Goal: Book appointment/travel/reservation

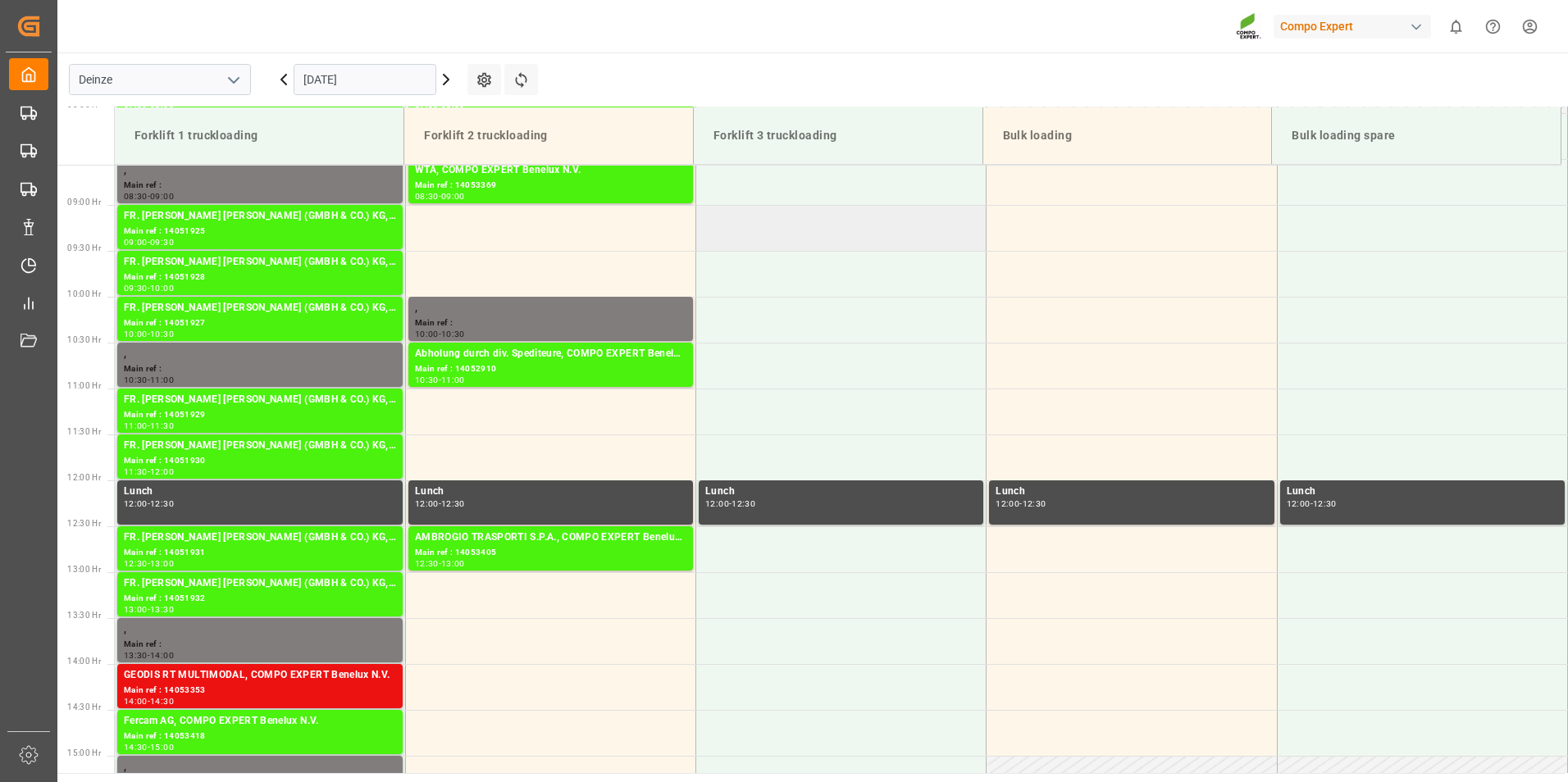
scroll to position [855, 0]
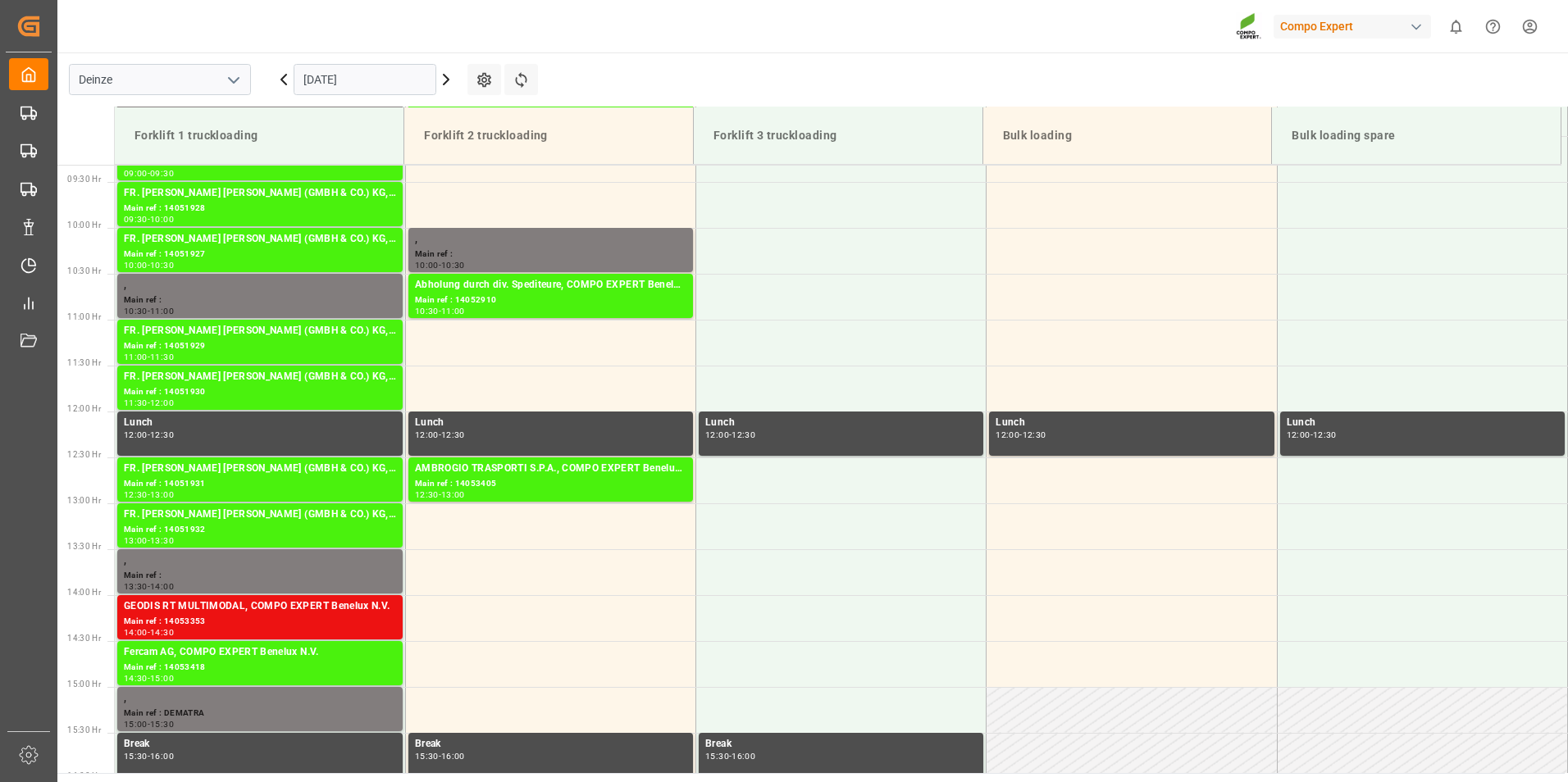
click at [380, 87] on input "[DATE]" at bounding box center [365, 80] width 143 height 31
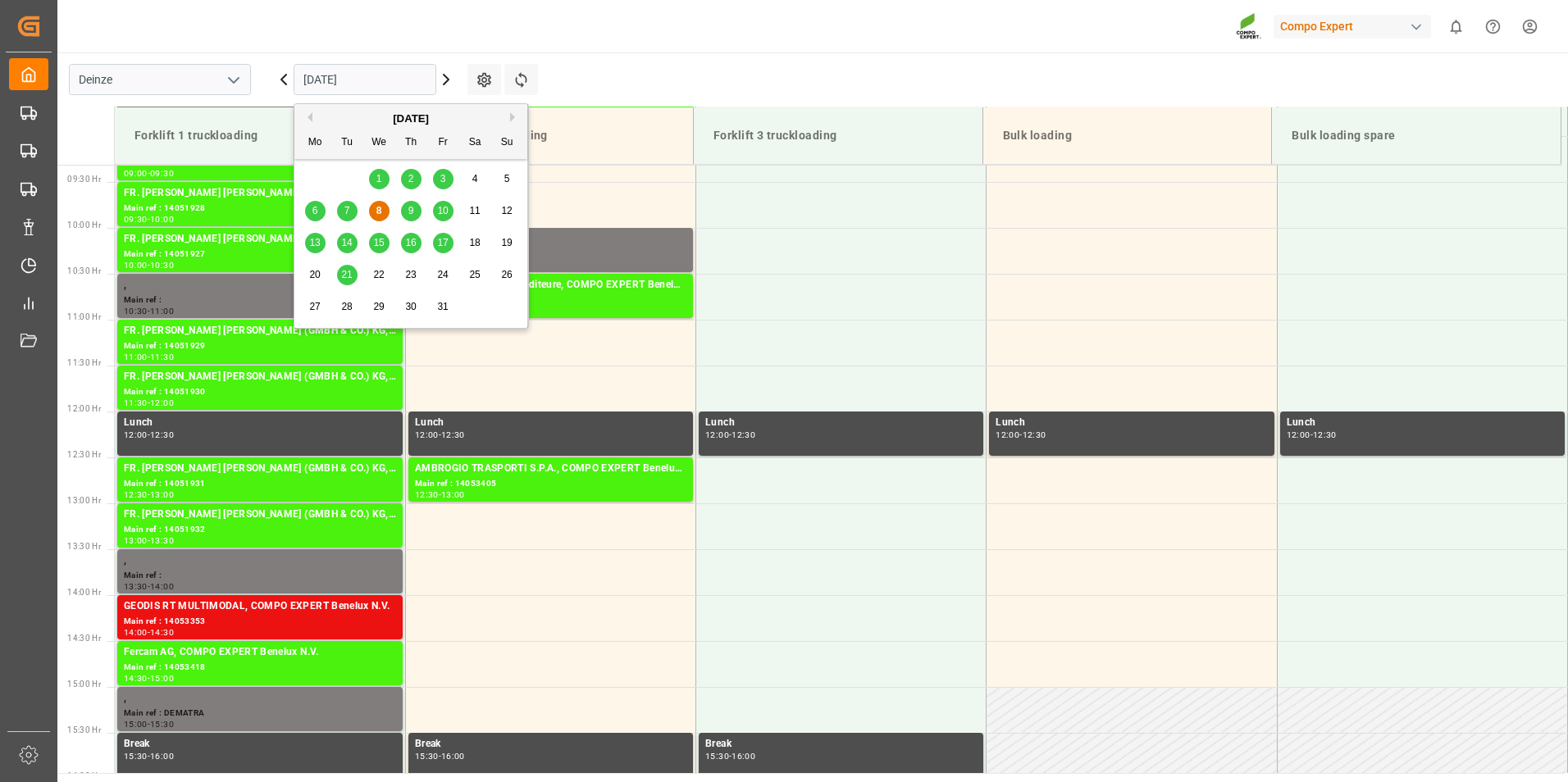
click at [413, 212] on span "9" at bounding box center [411, 210] width 6 height 11
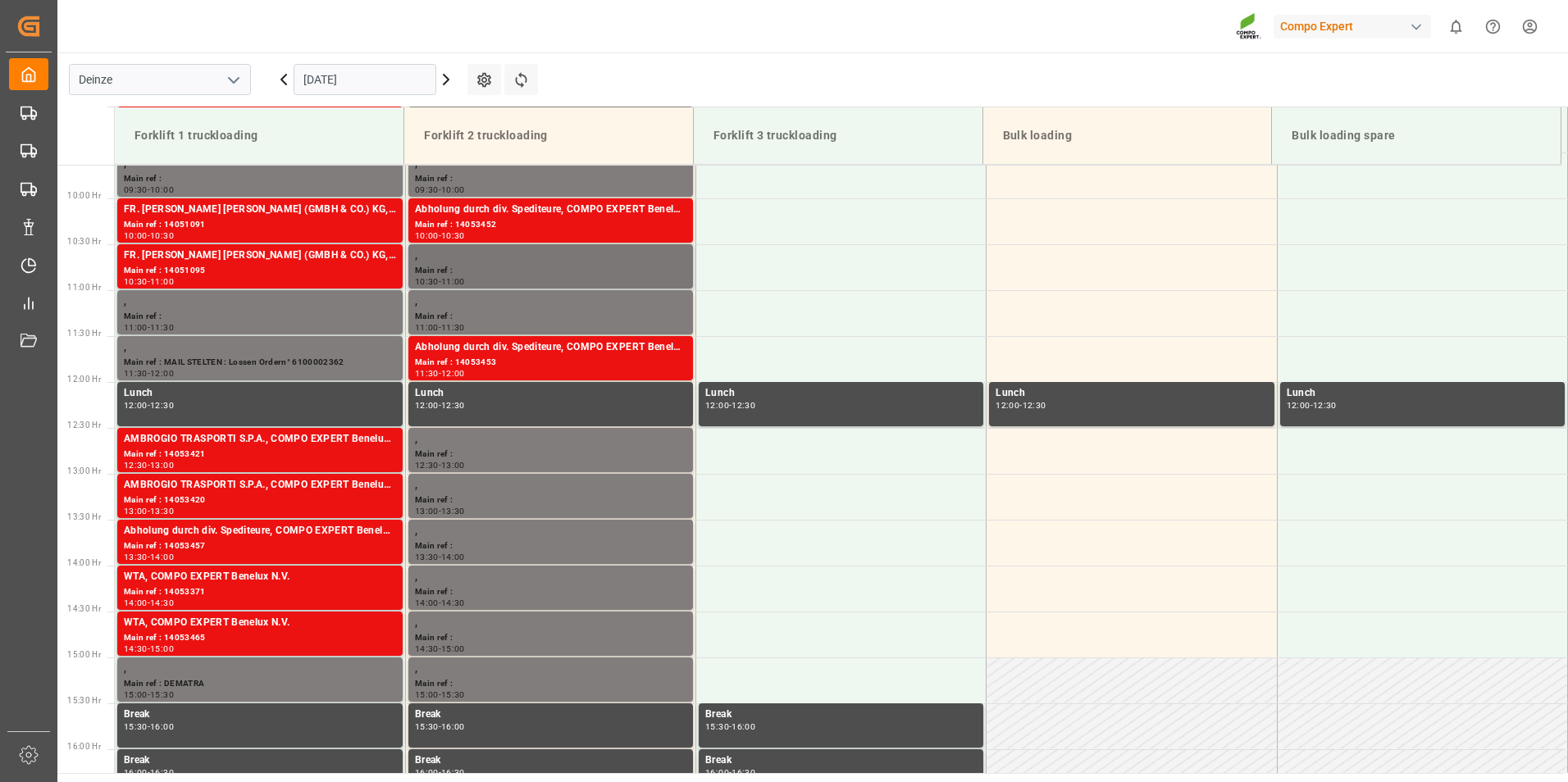
scroll to position [691, 0]
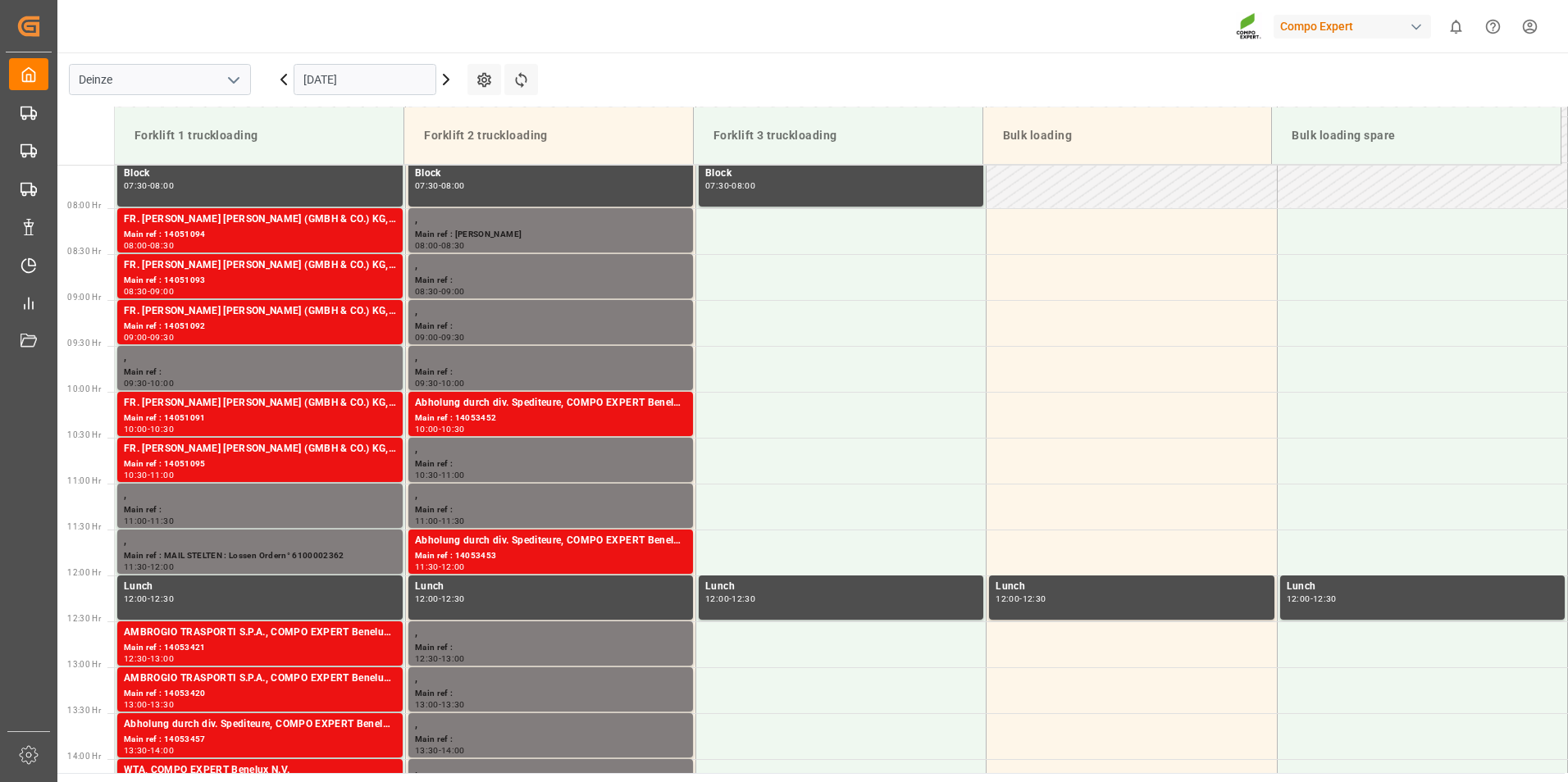
click at [388, 77] on input "[DATE]" at bounding box center [365, 80] width 143 height 31
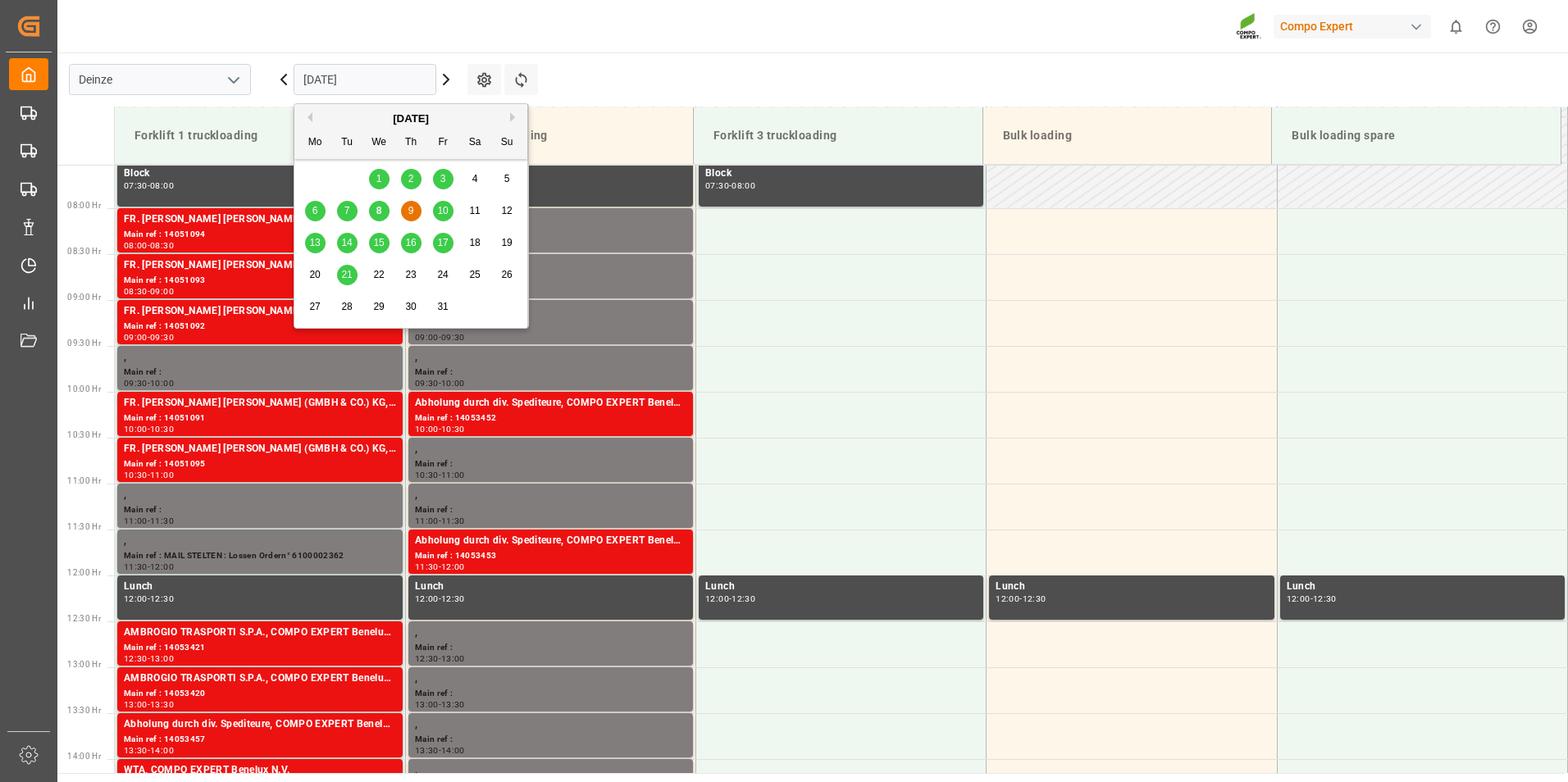
click at [379, 216] on span "8" at bounding box center [379, 210] width 6 height 11
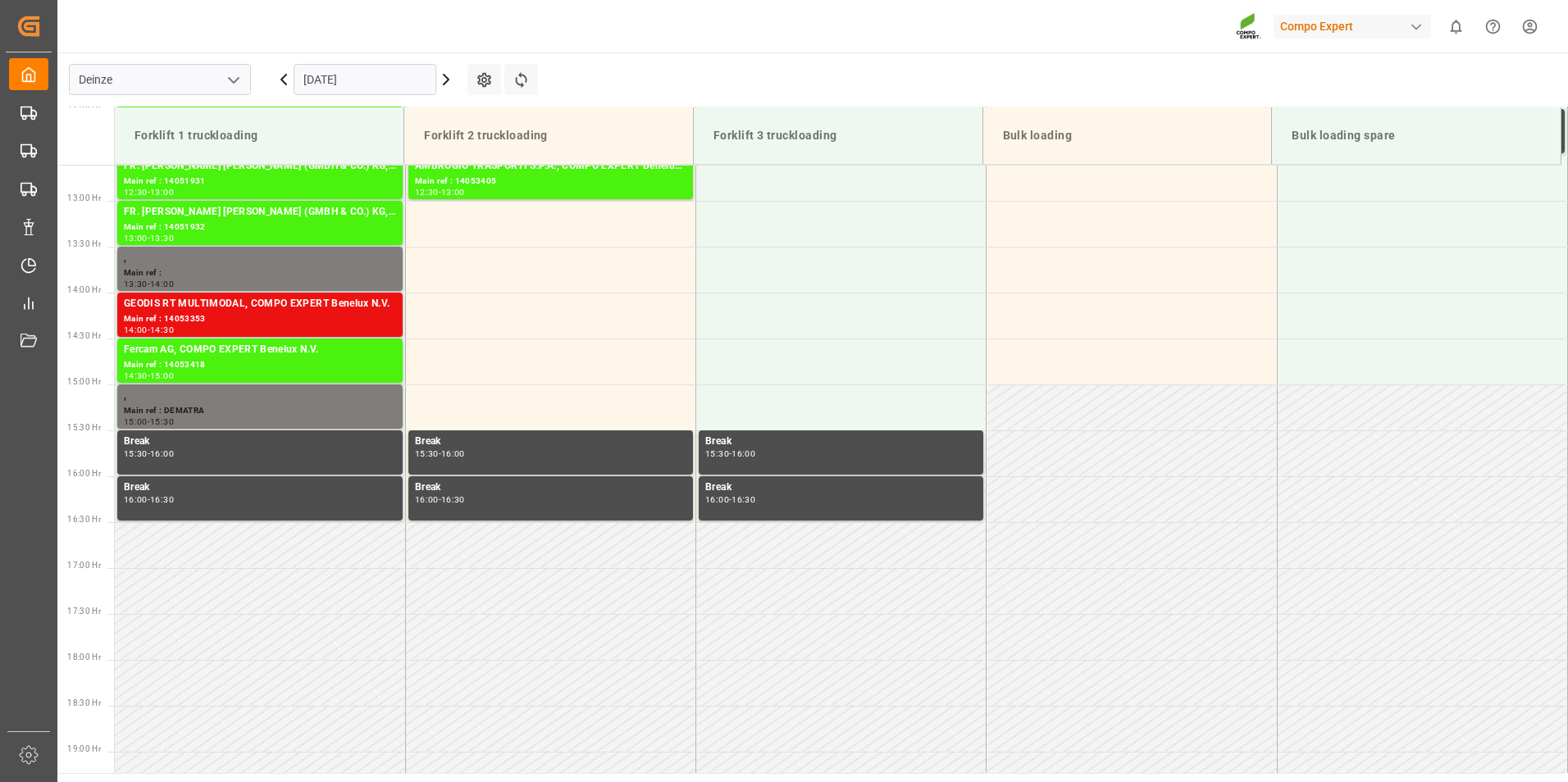
scroll to position [1183, 0]
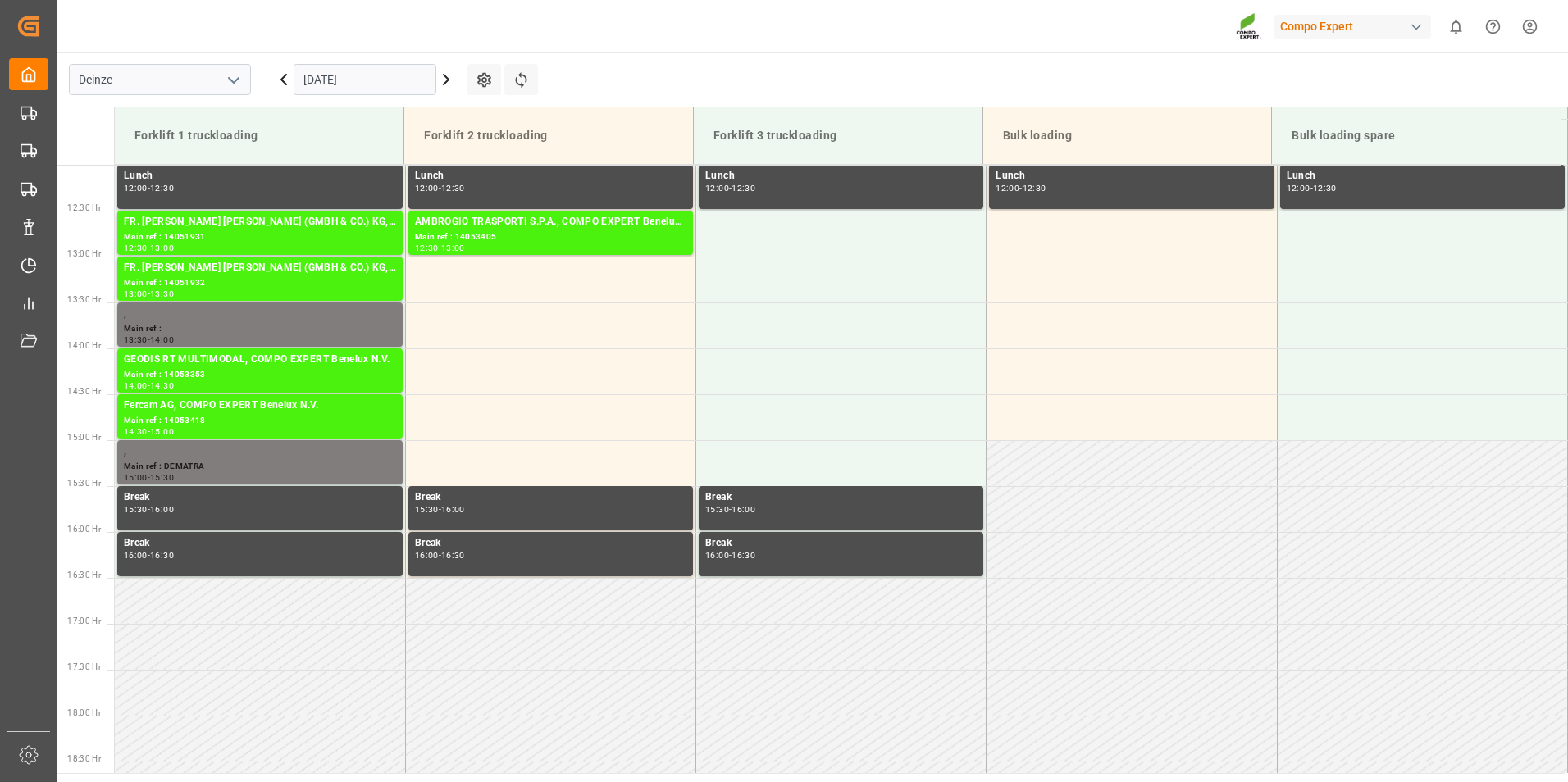
scroll to position [1183, 0]
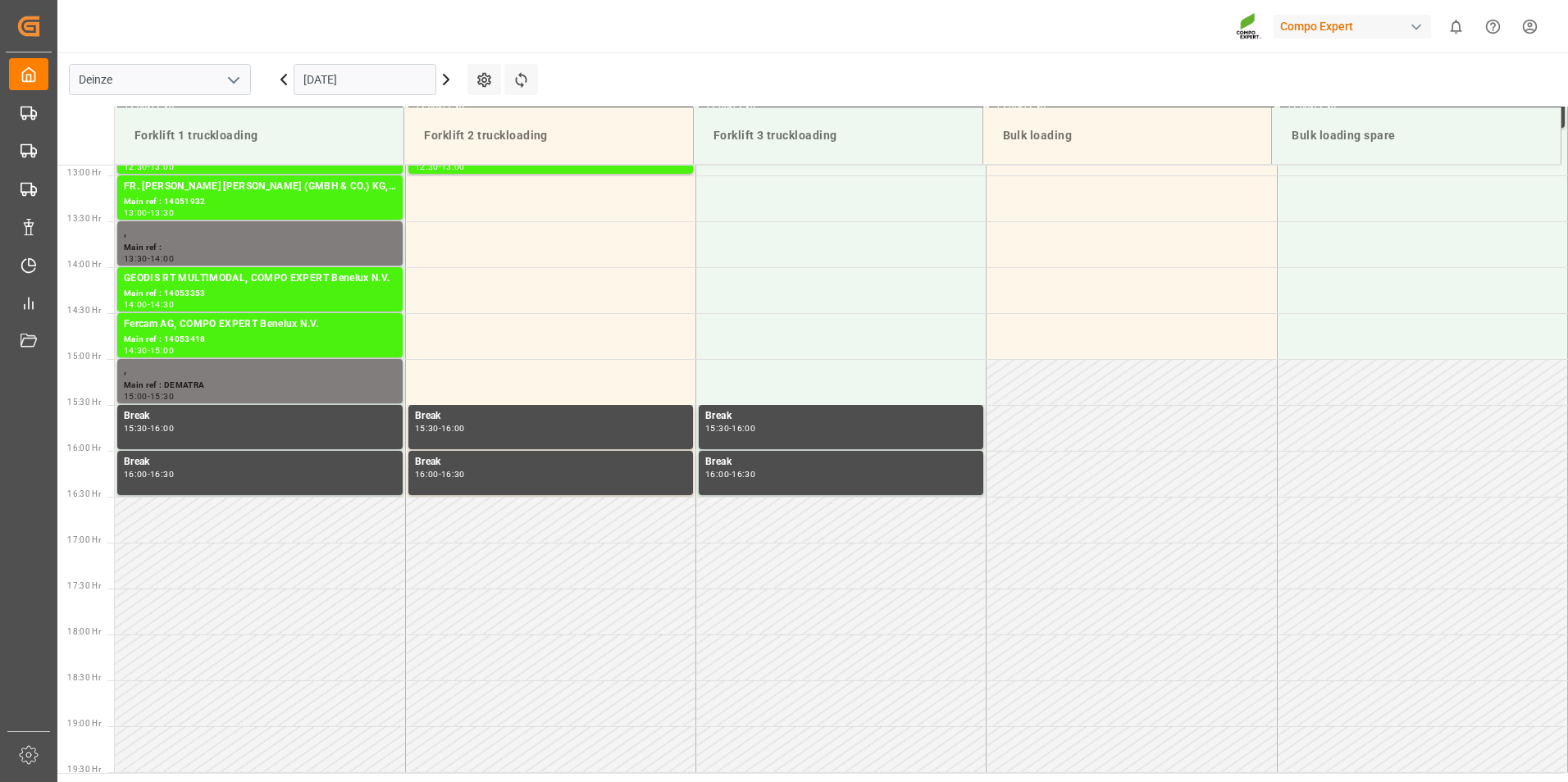
click at [391, 81] on input "[DATE]" at bounding box center [365, 80] width 143 height 31
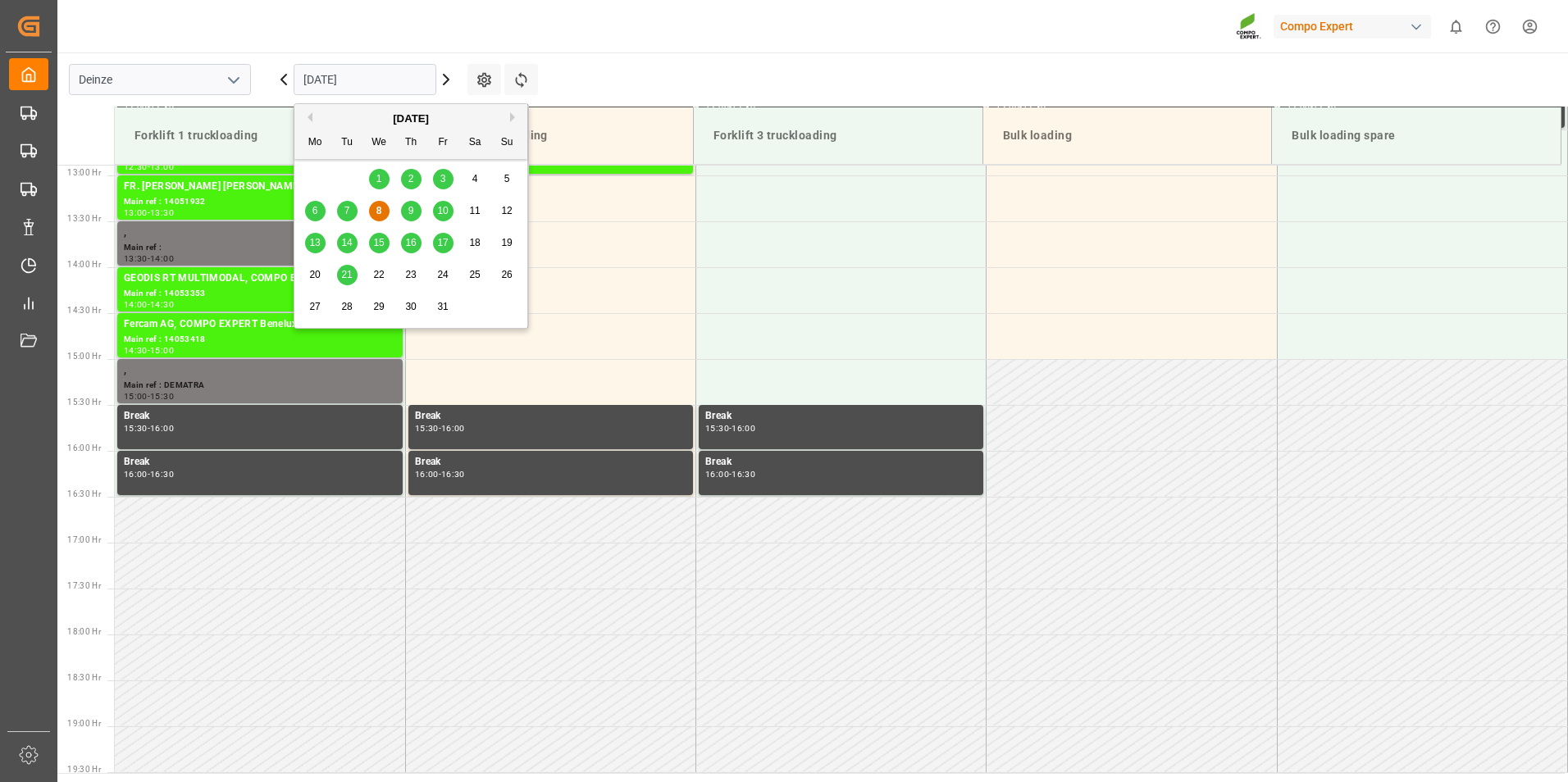
click at [410, 215] on span "9" at bounding box center [411, 210] width 6 height 11
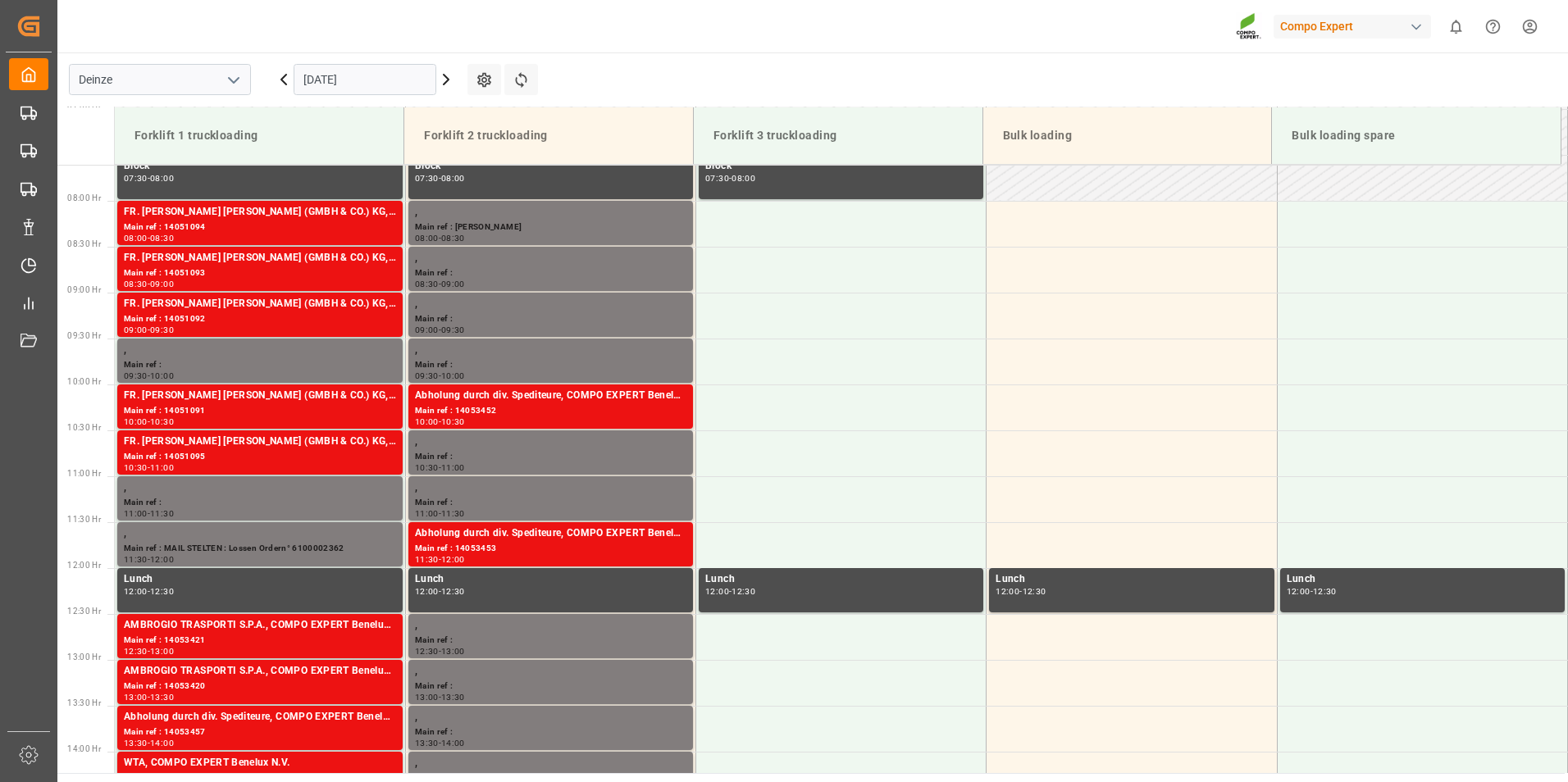
scroll to position [701, 0]
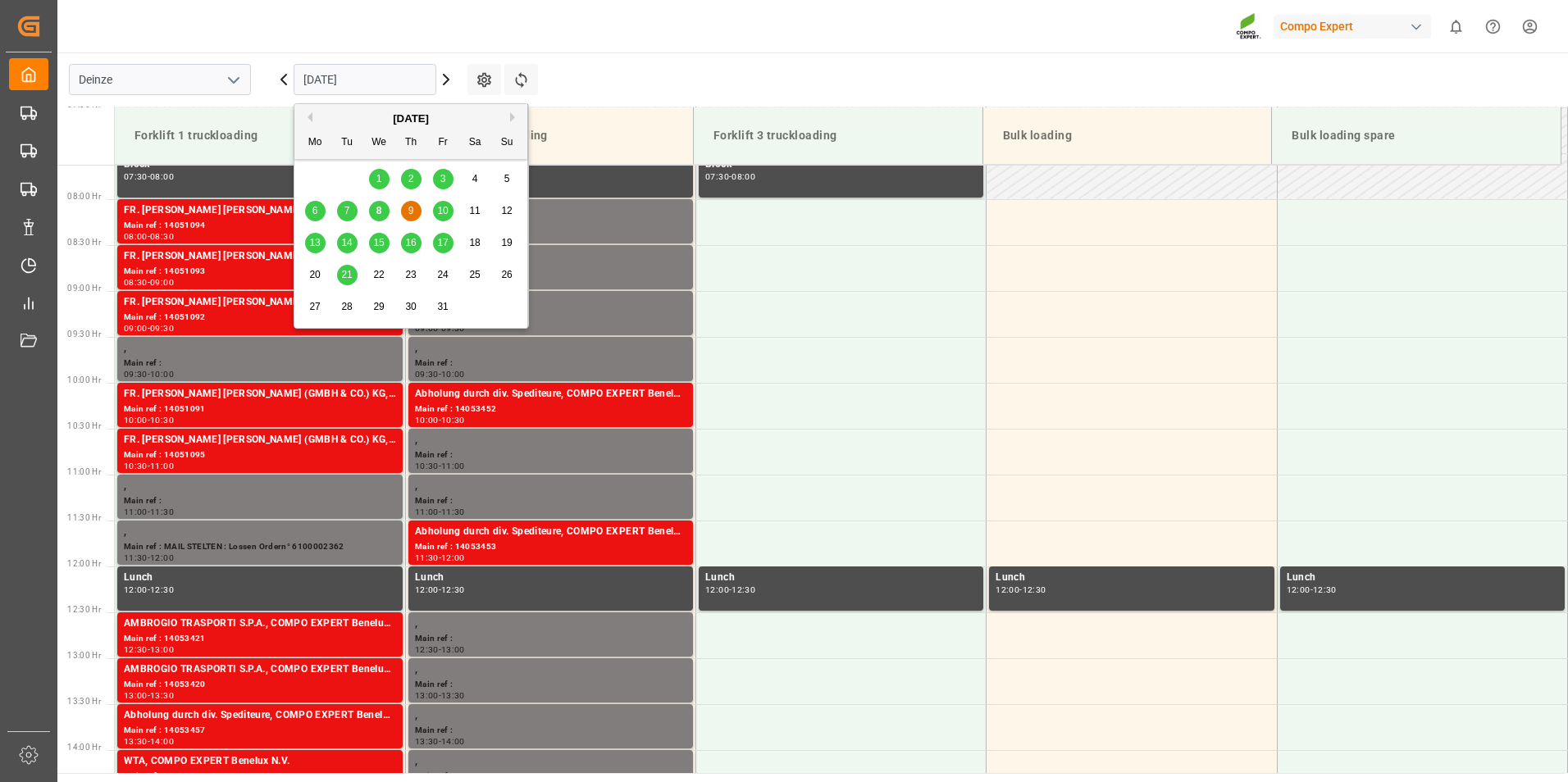
click at [381, 78] on input "[DATE]" at bounding box center [365, 80] width 143 height 31
click at [443, 213] on span "10" at bounding box center [443, 210] width 10 height 11
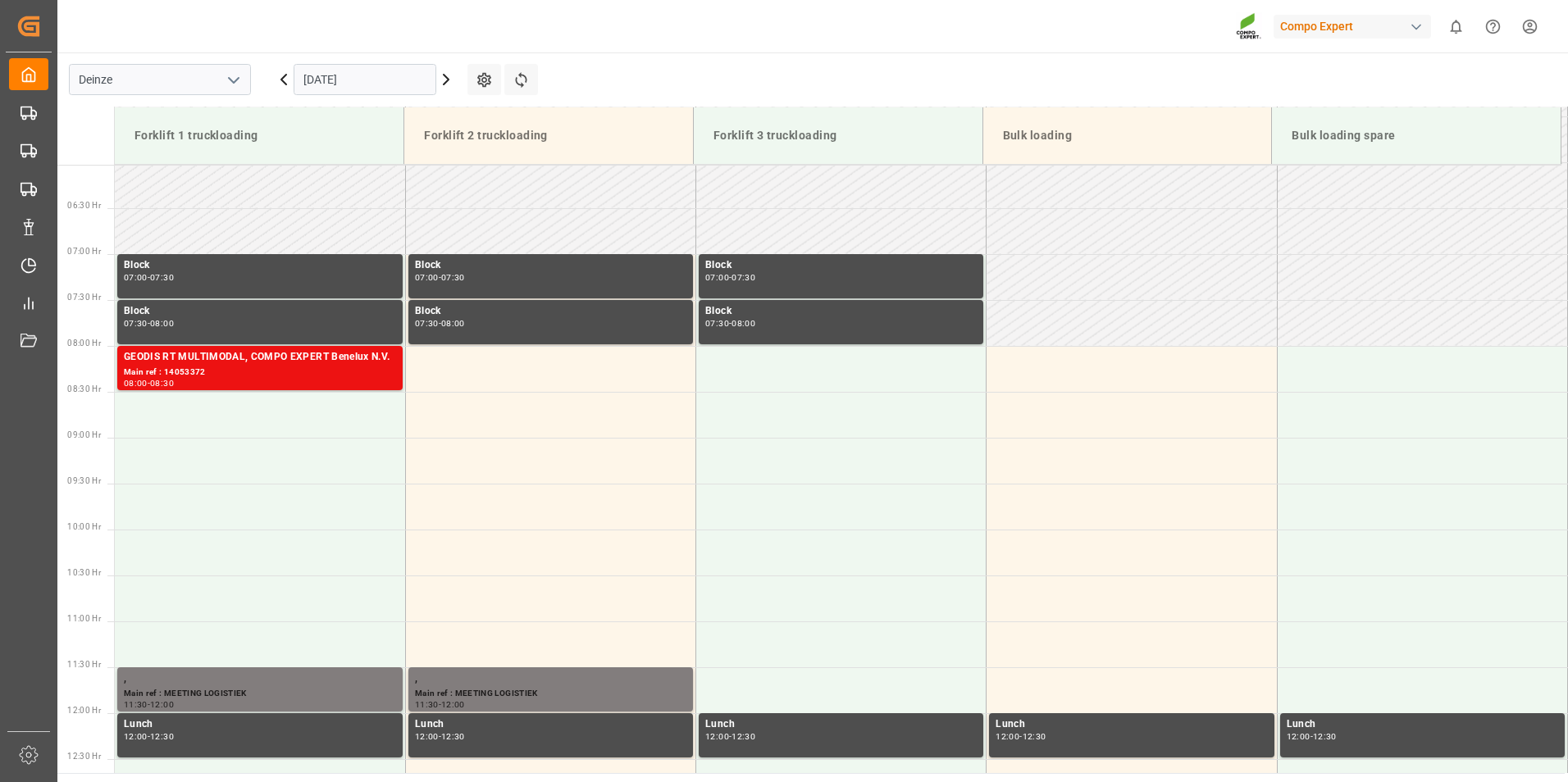
scroll to position [625, 0]
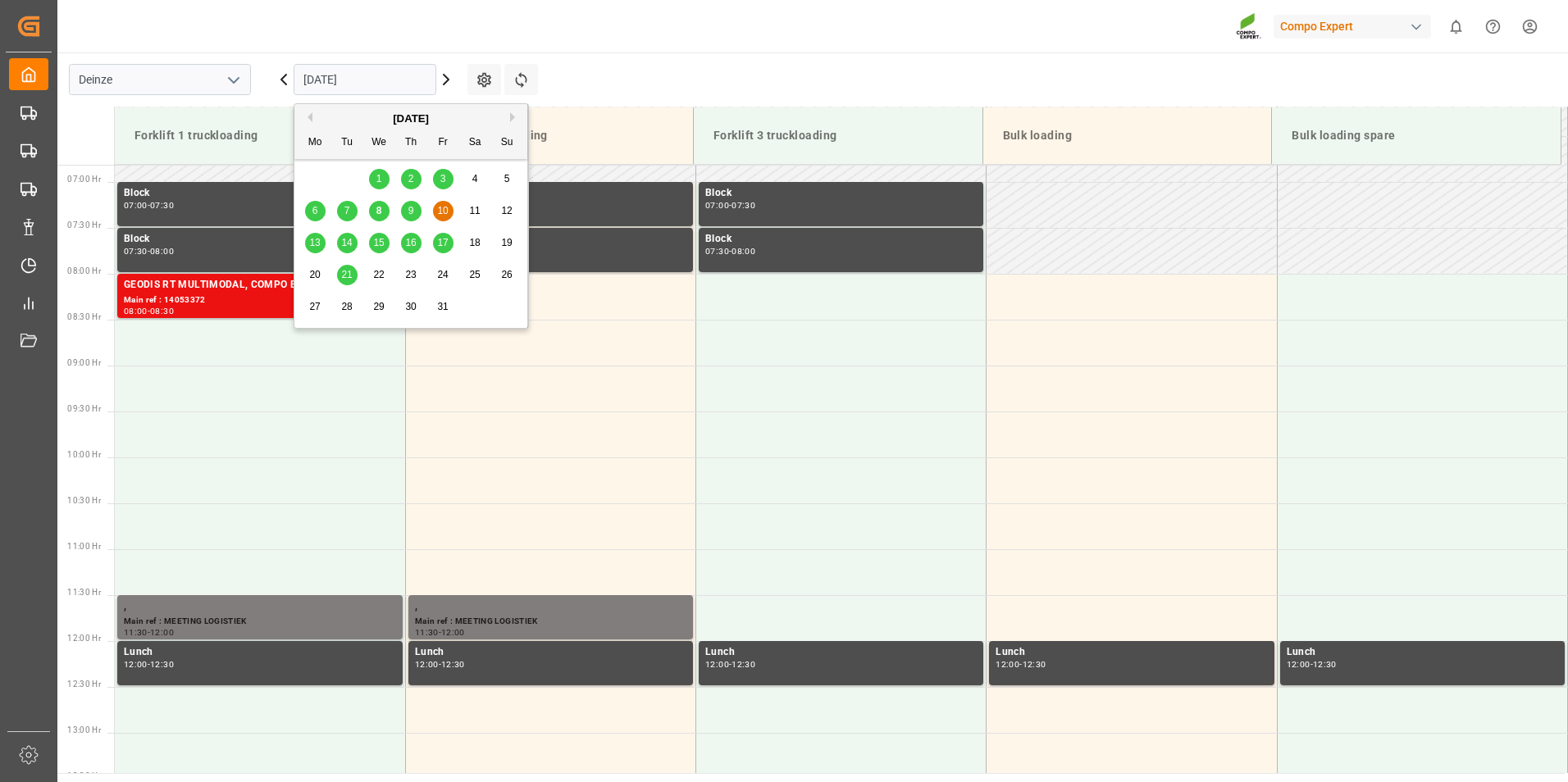
click at [400, 79] on input "[DATE]" at bounding box center [365, 80] width 143 height 31
click at [314, 248] on span "13" at bounding box center [314, 242] width 10 height 11
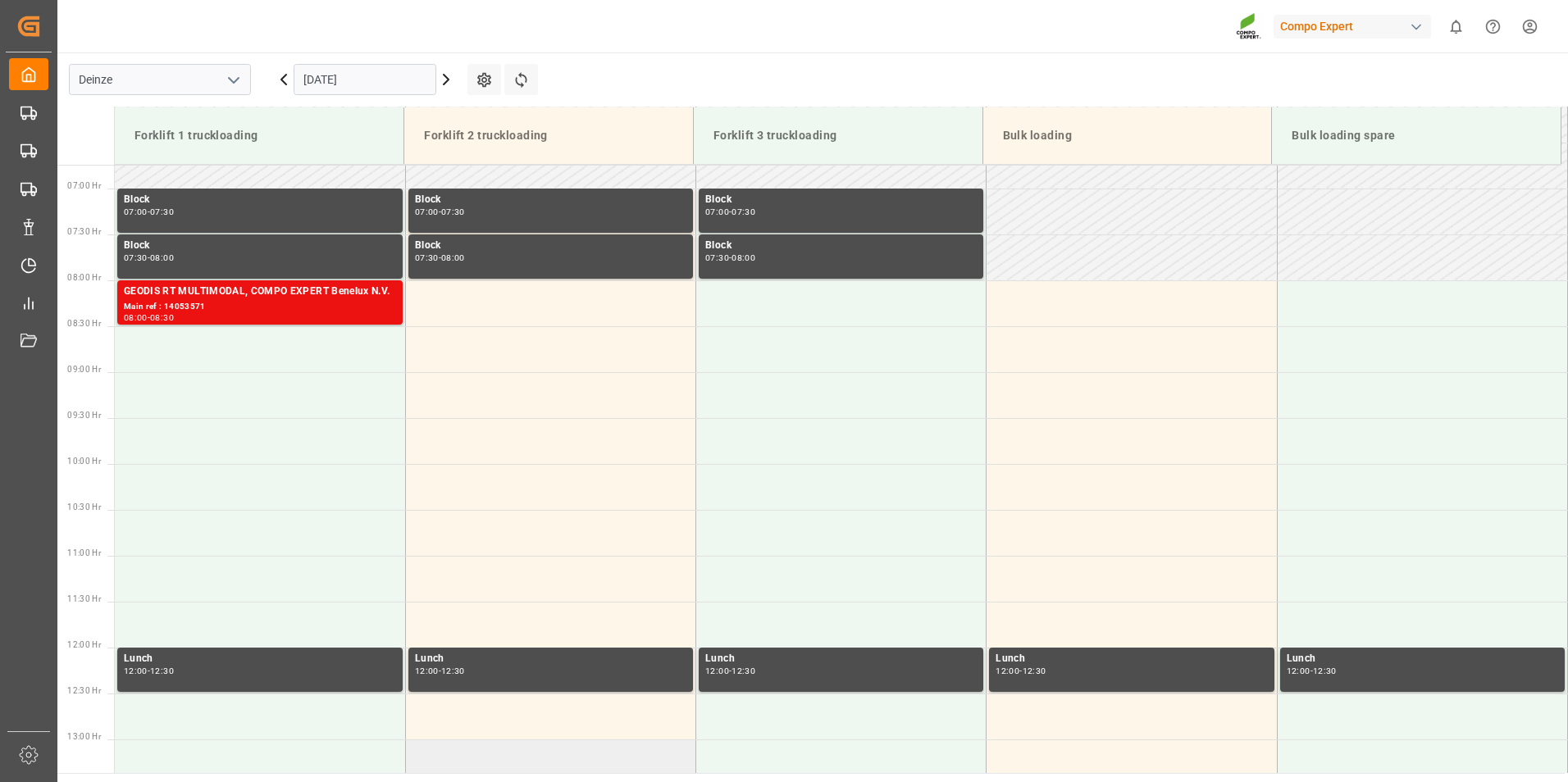
scroll to position [783, 0]
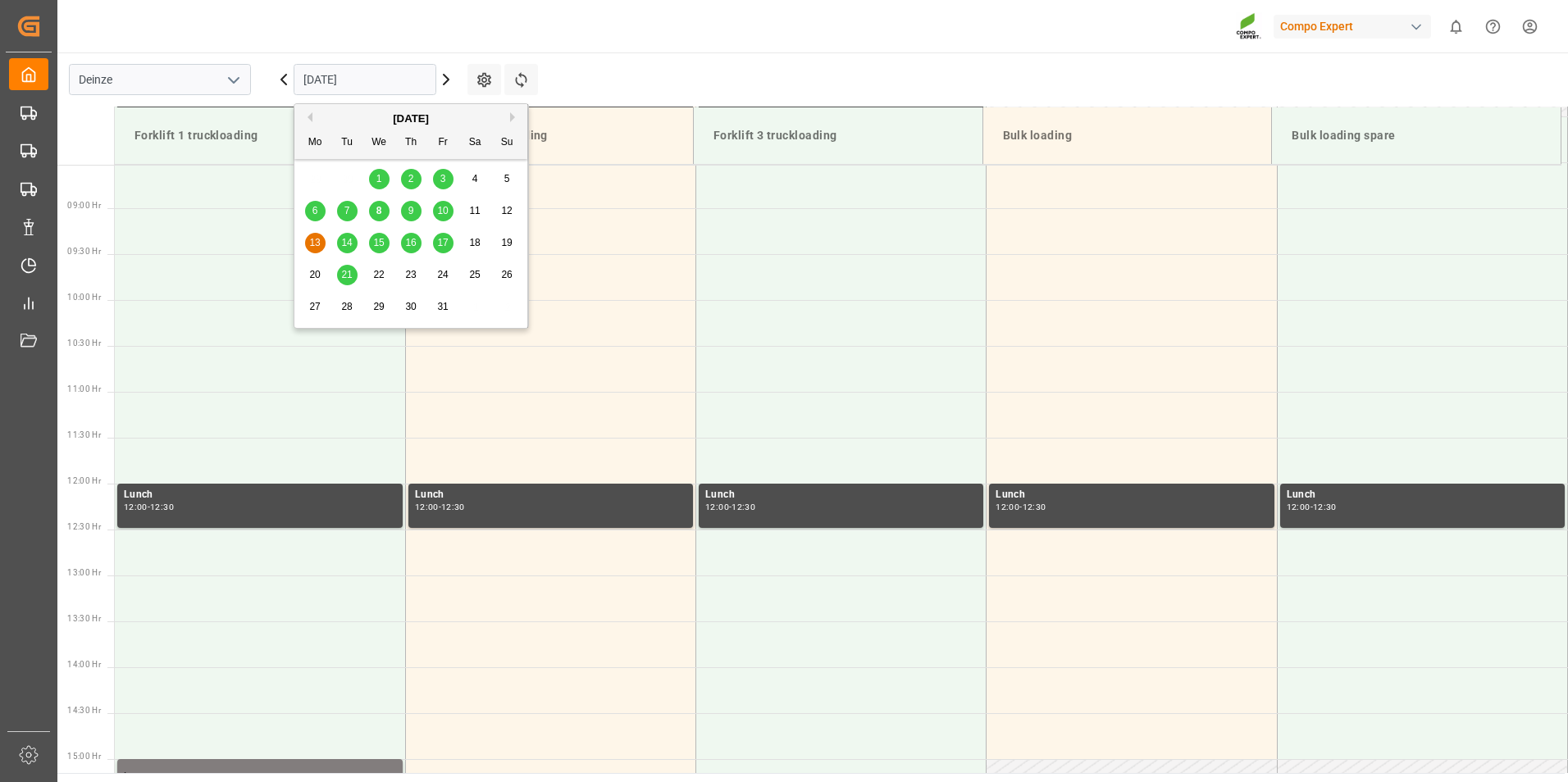
click at [402, 79] on input "[DATE]" at bounding box center [365, 80] width 143 height 31
click at [342, 239] on span "14" at bounding box center [346, 242] width 10 height 11
click at [378, 76] on input "[DATE]" at bounding box center [365, 80] width 143 height 31
click at [382, 213] on div "8" at bounding box center [379, 212] width 20 height 19
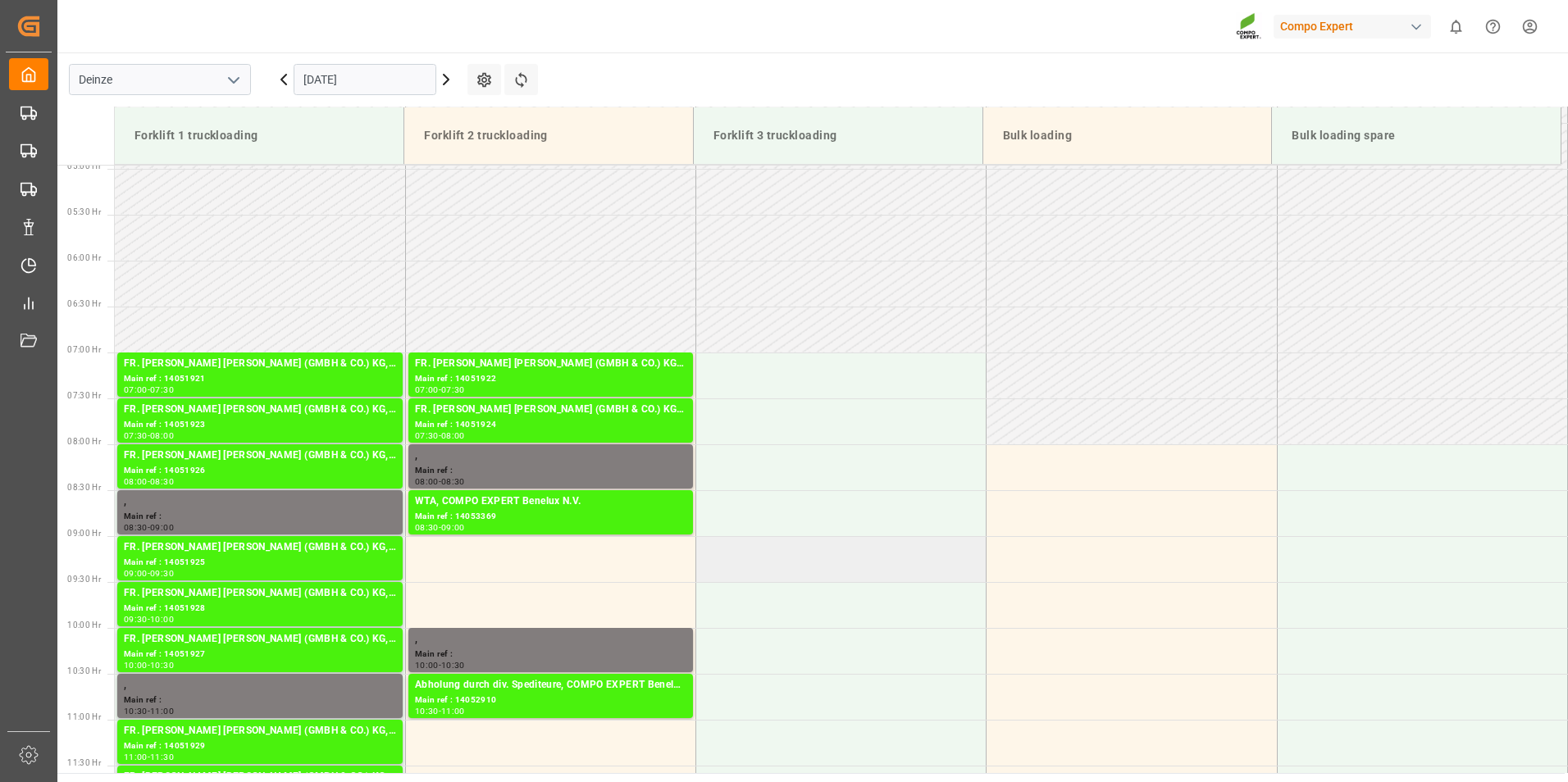
scroll to position [619, 0]
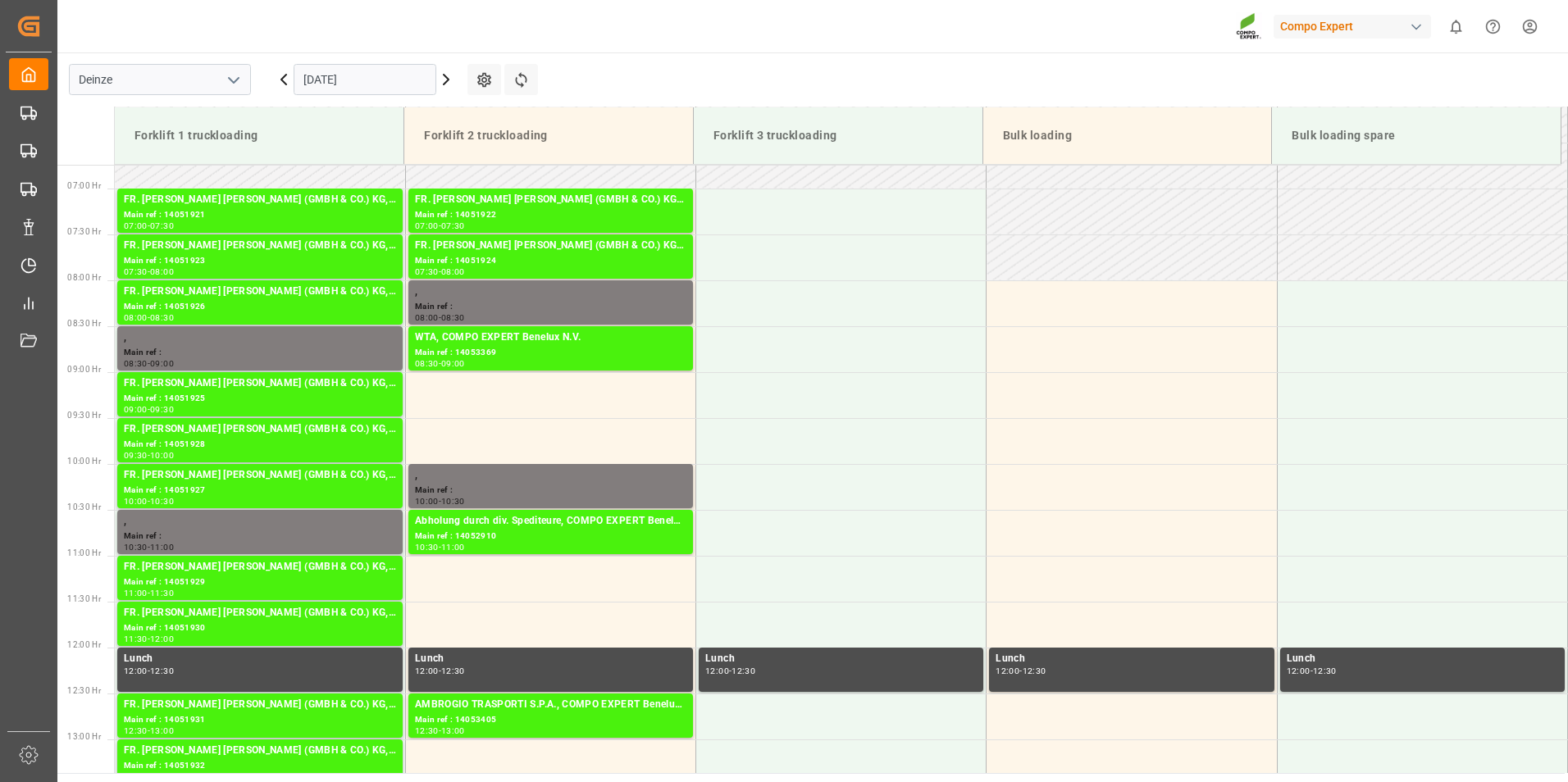
click at [373, 85] on input "[DATE]" at bounding box center [365, 80] width 143 height 31
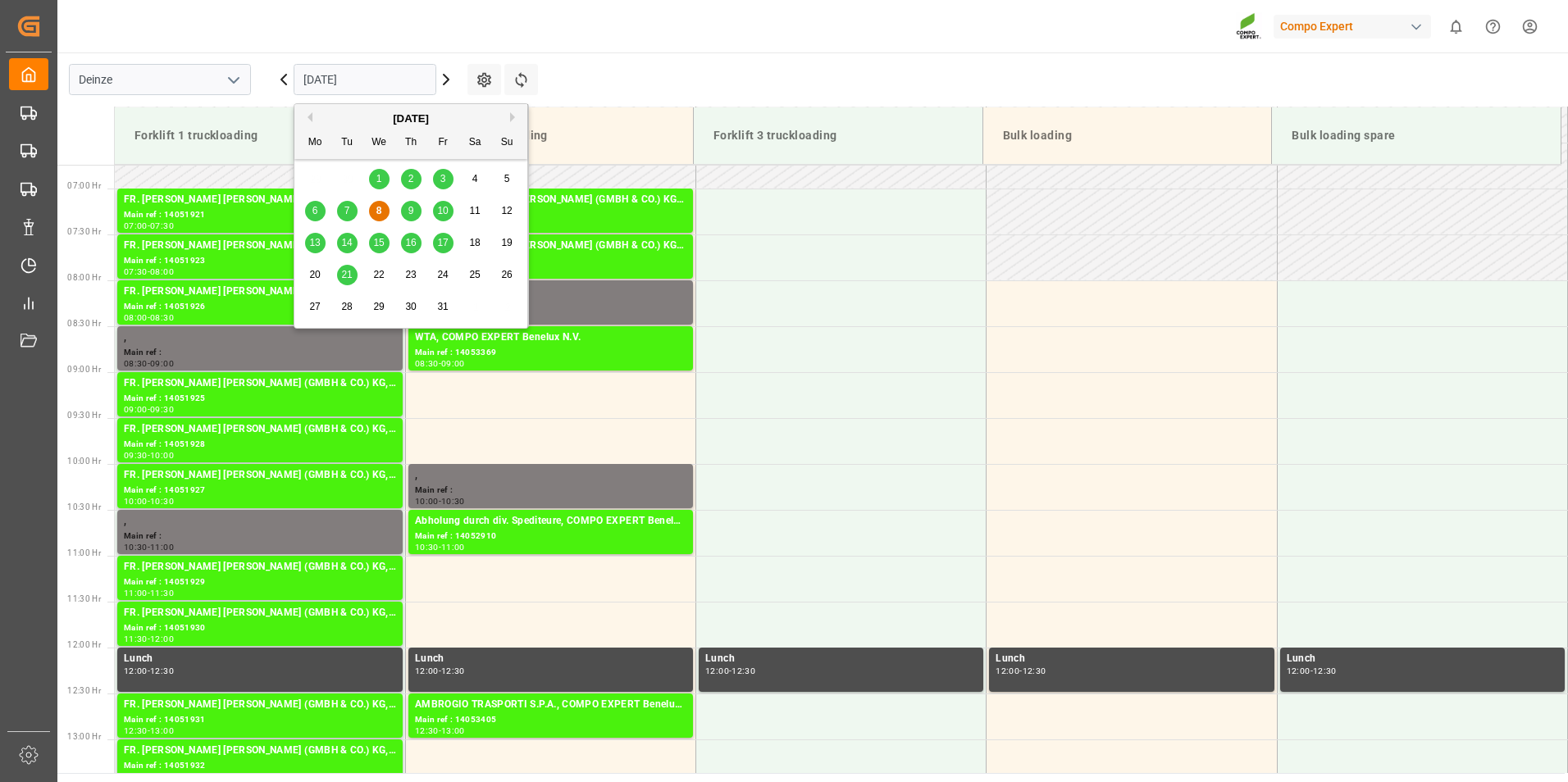
click at [410, 215] on span "9" at bounding box center [411, 210] width 6 height 11
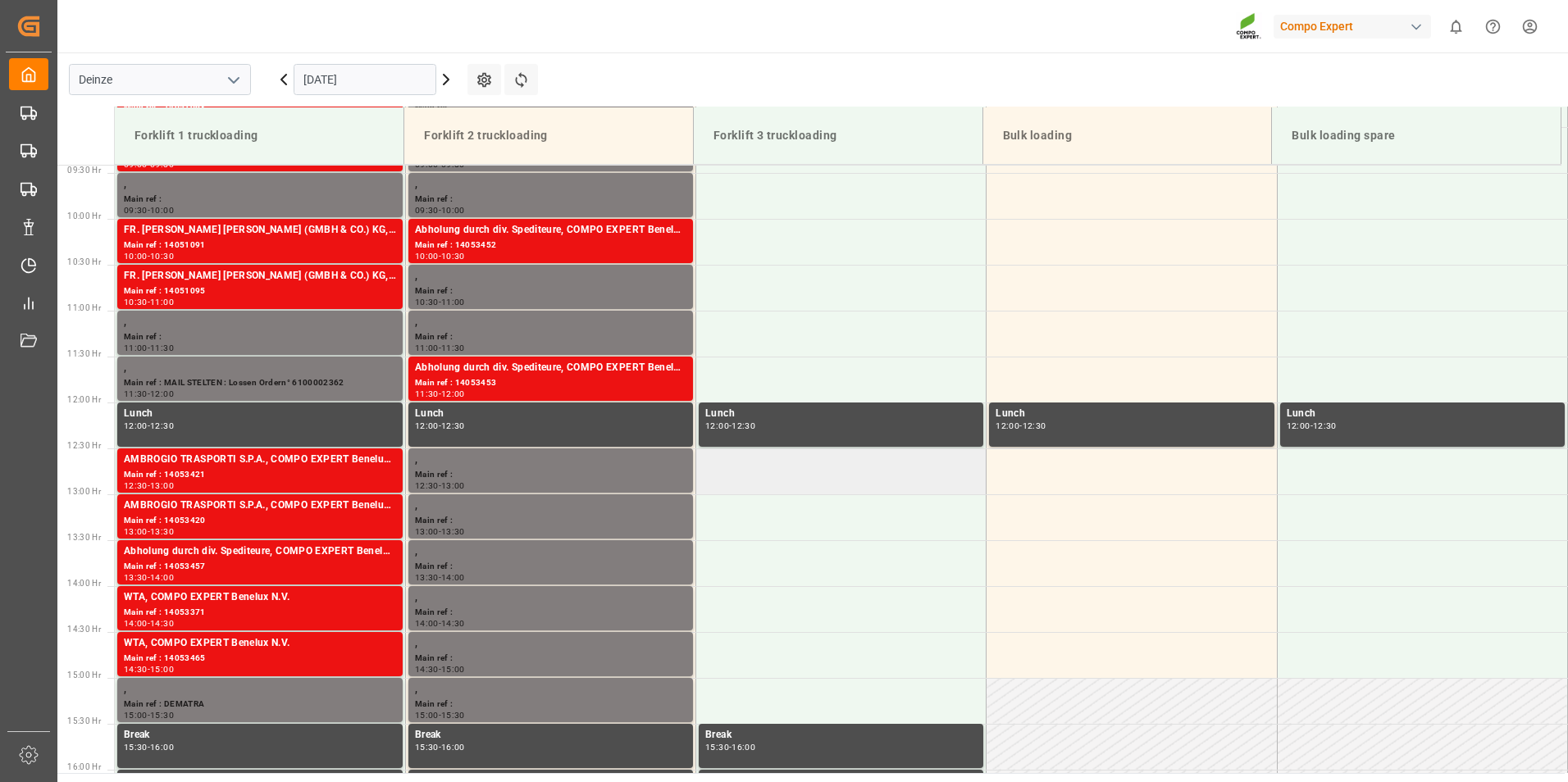
scroll to position [865, 0]
